Goal: Information Seeking & Learning: Learn about a topic

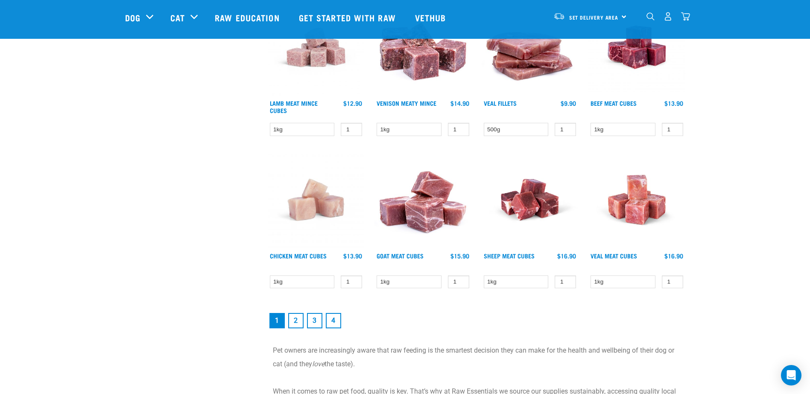
scroll to position [1110, 0]
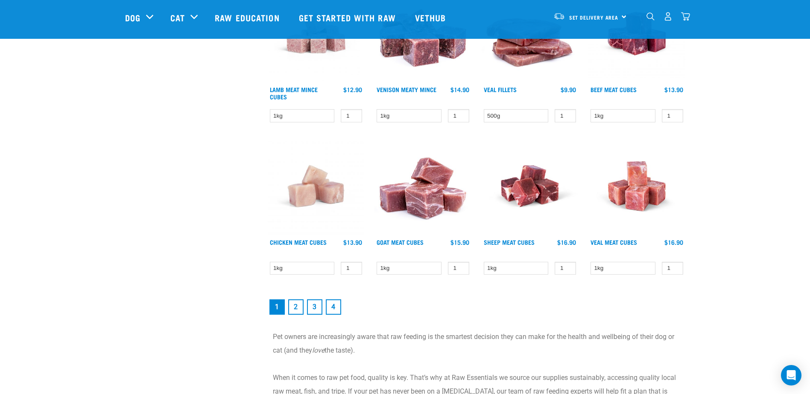
click at [298, 307] on link "2" at bounding box center [295, 307] width 15 height 15
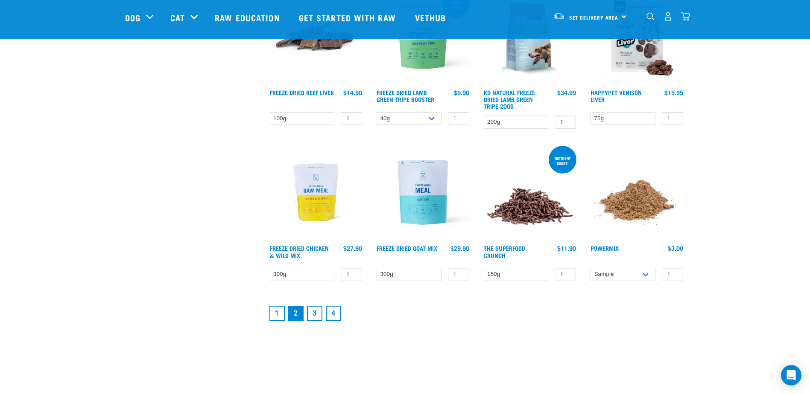
scroll to position [1067, 0]
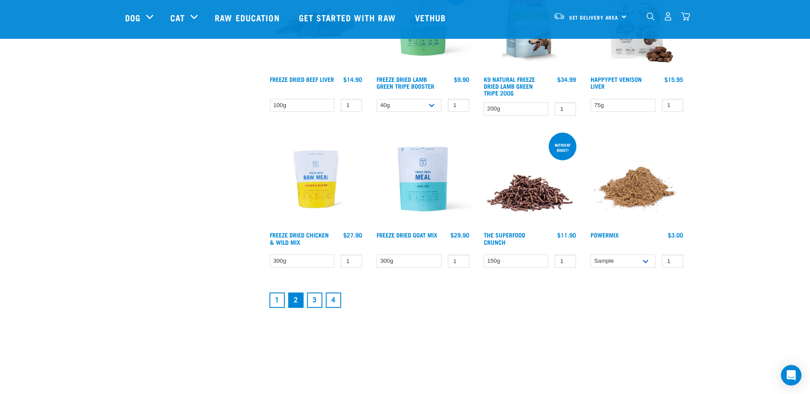
click at [309, 301] on link "3" at bounding box center [314, 300] width 15 height 15
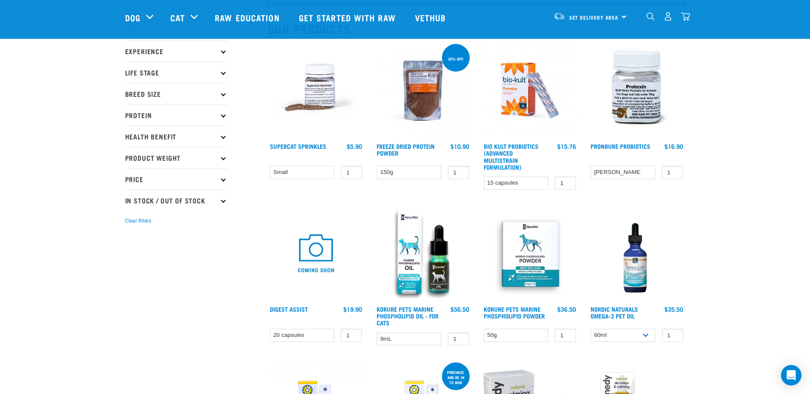
scroll to position [43, 0]
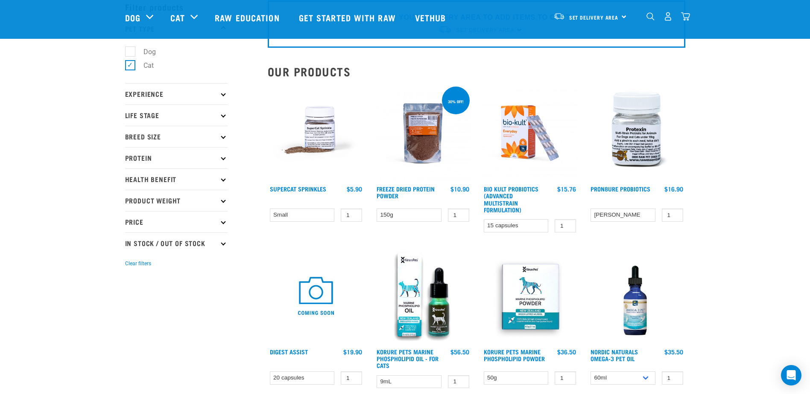
click at [313, 145] on img at bounding box center [316, 133] width 97 height 97
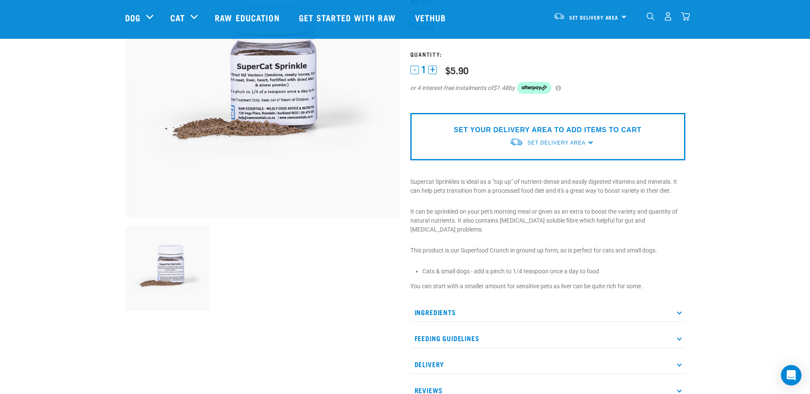
scroll to position [128, 0]
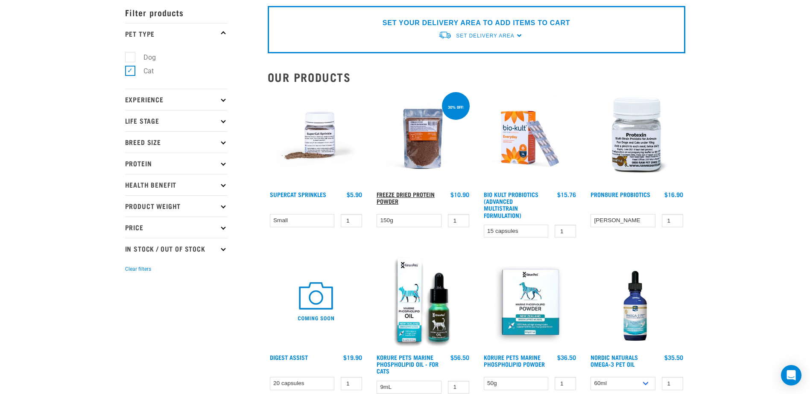
click at [423, 197] on link "Freeze Dried Protein Powder" at bounding box center [405, 198] width 58 height 10
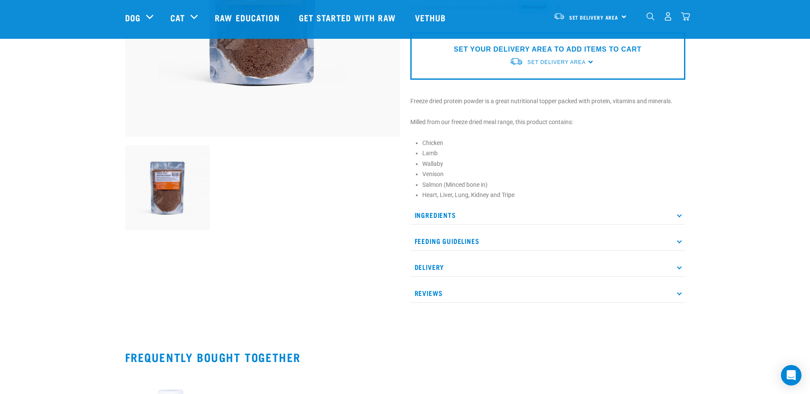
scroll to position [213, 0]
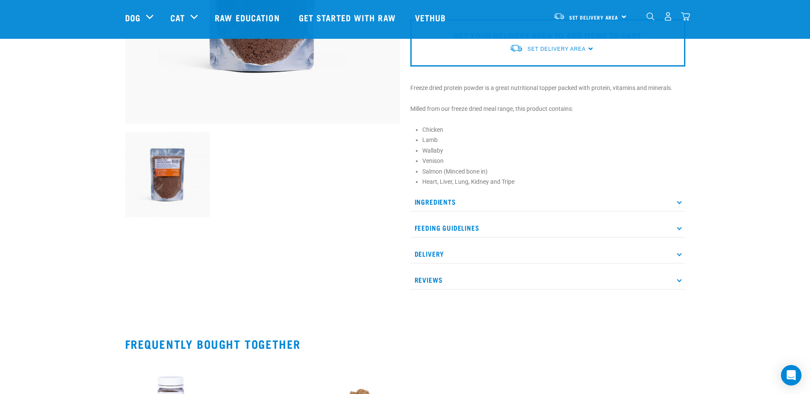
click at [415, 225] on p "Feeding Guidelines" at bounding box center [547, 228] width 275 height 19
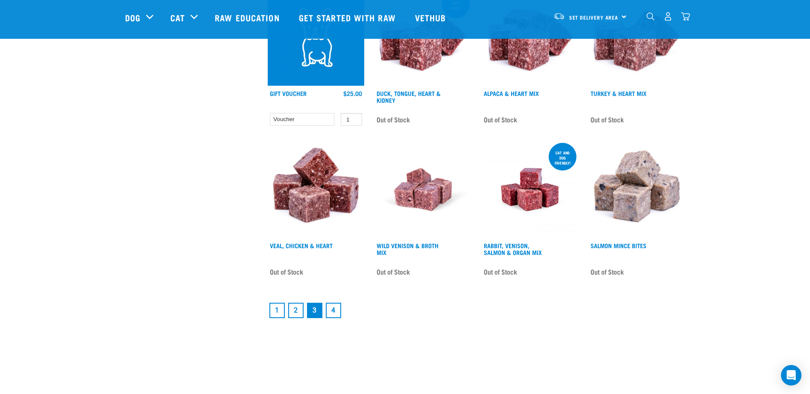
scroll to position [1082, 0]
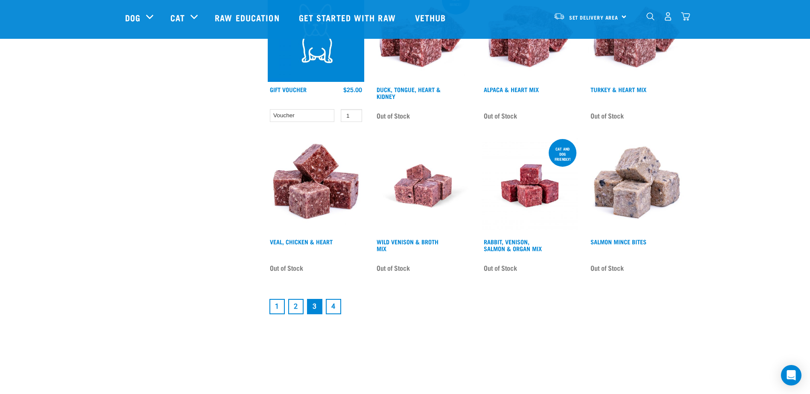
click at [338, 299] on link "4" at bounding box center [333, 306] width 15 height 15
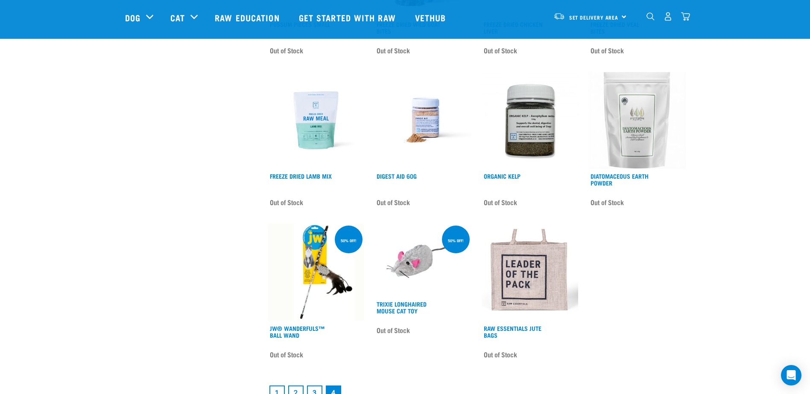
scroll to position [299, 0]
